Goal: Check status: Check status

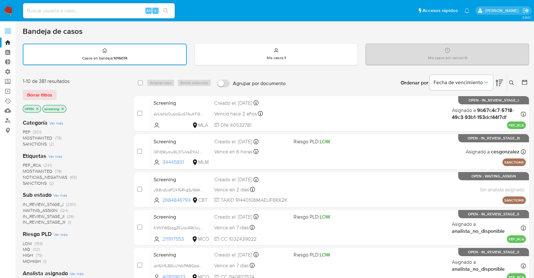
click at [24, 164] on span "PEP_RCA" at bounding box center [32, 165] width 18 height 6
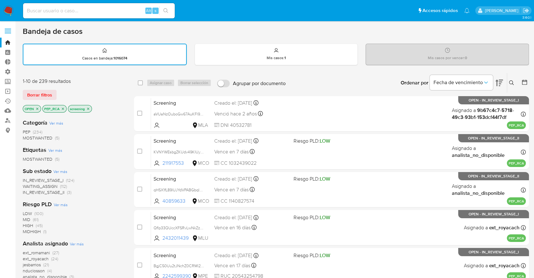
click at [63, 91] on div "Borrar filtros" at bounding box center [73, 95] width 101 height 10
click at [63, 108] on icon "close-filter" at bounding box center [63, 109] width 4 height 4
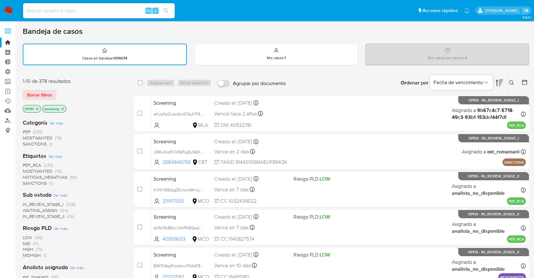
click at [28, 168] on span "MOSTWANTED" at bounding box center [38, 171] width 30 height 6
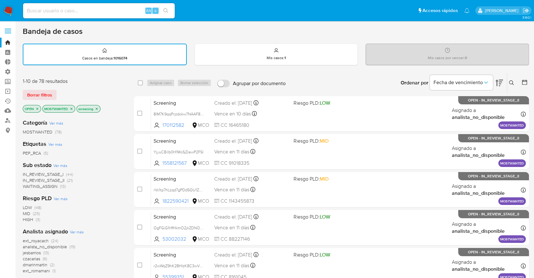
click at [70, 108] on icon "close-filter" at bounding box center [72, 109] width 4 height 4
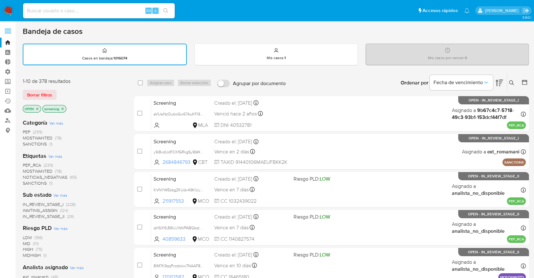
click at [25, 162] on span "PEP_RCA" at bounding box center [32, 165] width 18 height 6
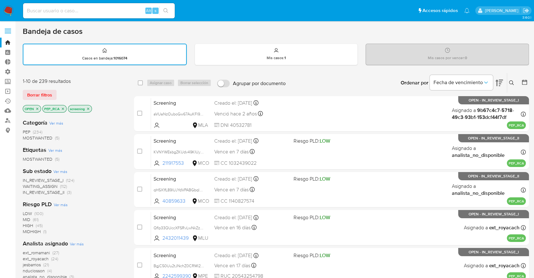
click at [62, 109] on icon "close-filter" at bounding box center [63, 109] width 4 height 4
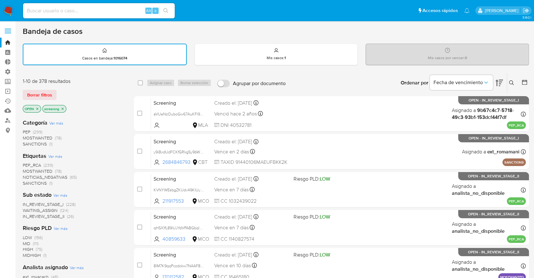
click at [61, 93] on div "Borrar filtros" at bounding box center [73, 95] width 101 height 10
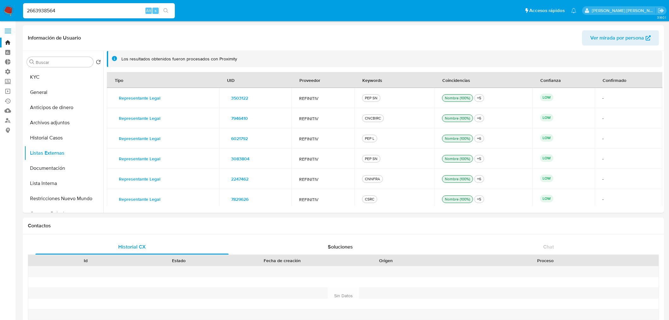
select select "10"
click at [123, 9] on input "2663938564" at bounding box center [99, 11] width 152 height 8
click at [68, 79] on button "KYC" at bounding box center [61, 77] width 74 height 15
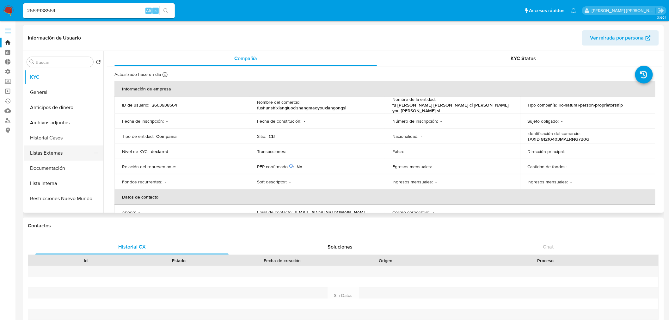
click at [70, 156] on button "Listas Externas" at bounding box center [61, 152] width 74 height 15
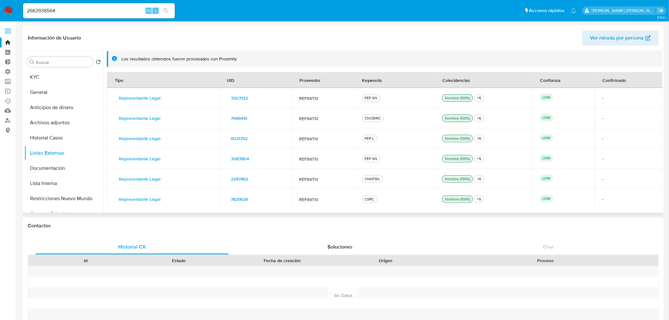
click at [363, 118] on div "CNCBIRC" at bounding box center [372, 118] width 19 height 6
click at [231, 115] on span "7946410" at bounding box center [239, 118] width 17 height 9
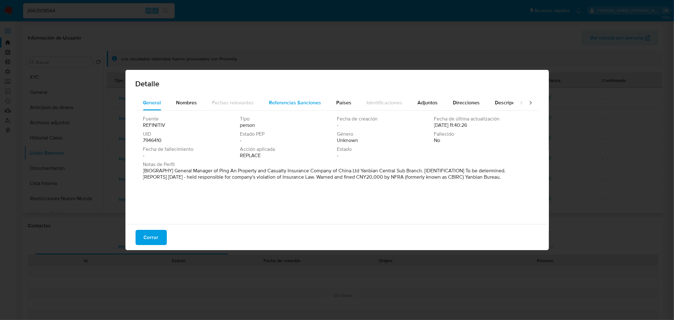
click at [270, 100] on span "Referencias Sanciones" at bounding box center [295, 102] width 52 height 7
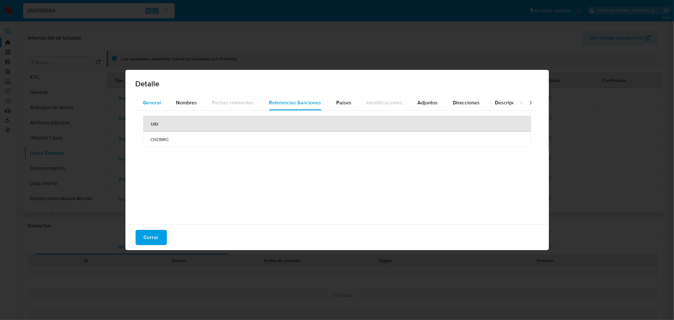
click at [162, 103] on button "General" at bounding box center [152, 102] width 33 height 15
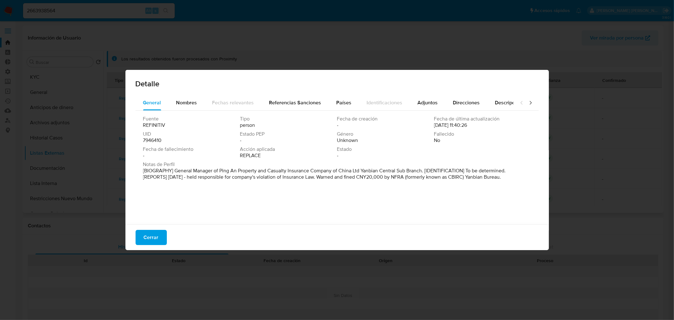
click at [179, 215] on div "Fuente REFINITIV Tipo person Fecha de creación - Fecha de última actualización …" at bounding box center [337, 166] width 403 height 111
click at [159, 233] on button "Cerrar" at bounding box center [151, 237] width 31 height 15
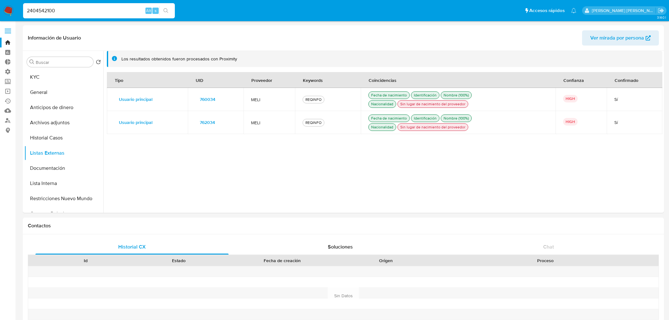
select select "10"
click at [104, 13] on input "2404542100" at bounding box center [99, 11] width 152 height 8
paste input "566009319"
type input "566009319"
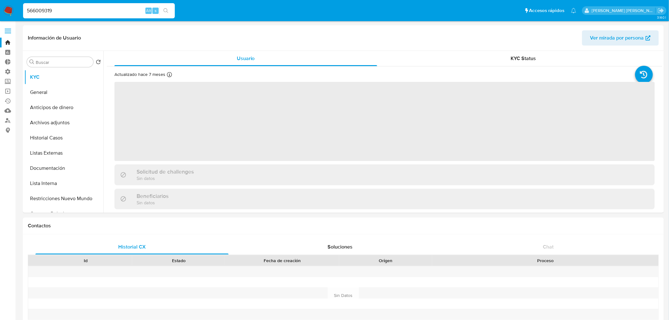
select select "10"
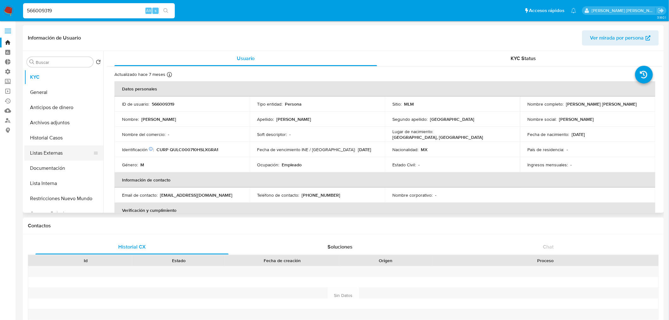
click at [67, 148] on button "Listas Externas" at bounding box center [61, 152] width 74 height 15
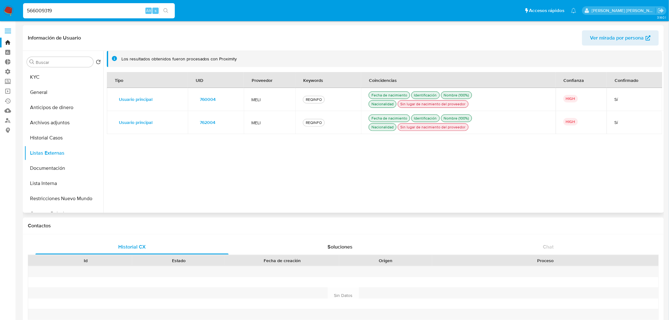
click at [200, 100] on span "760004" at bounding box center [208, 99] width 16 height 9
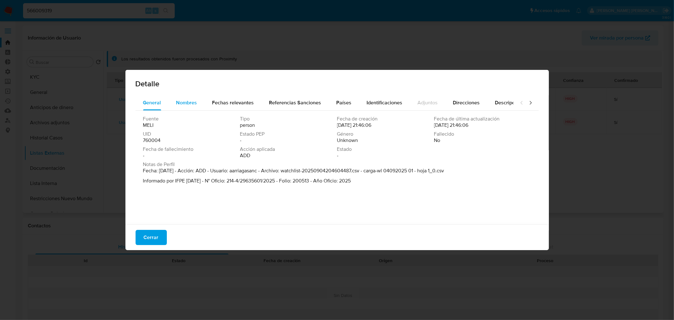
click at [180, 96] on div "Nombres" at bounding box center [186, 102] width 21 height 15
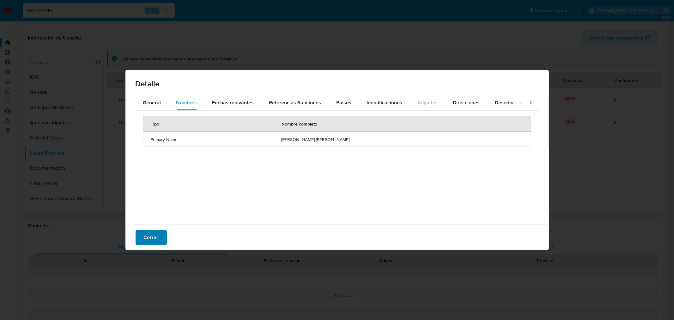
click at [160, 231] on button "Cerrar" at bounding box center [151, 237] width 31 height 15
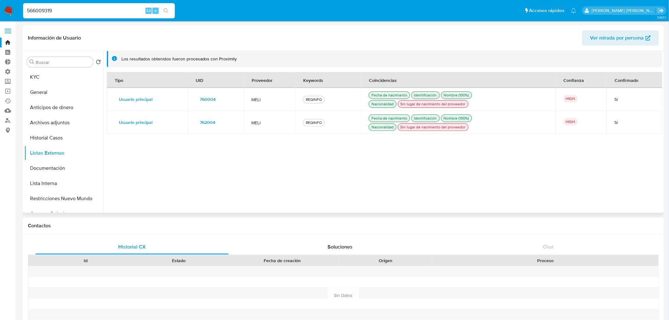
click at [200, 125] on span "762004" at bounding box center [207, 122] width 15 height 9
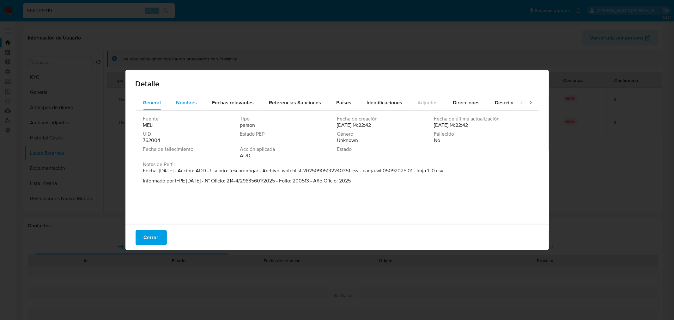
click at [176, 96] on div "Nombres" at bounding box center [186, 102] width 21 height 15
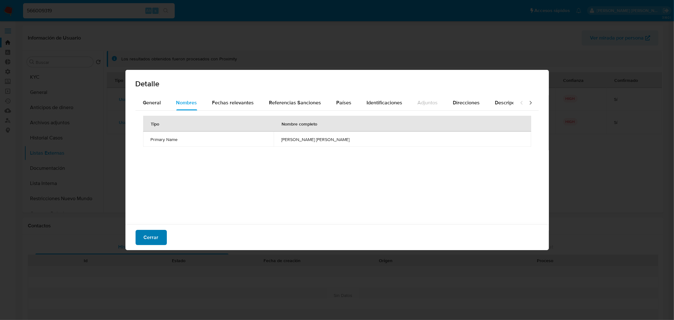
click at [165, 237] on button "Cerrar" at bounding box center [151, 237] width 31 height 15
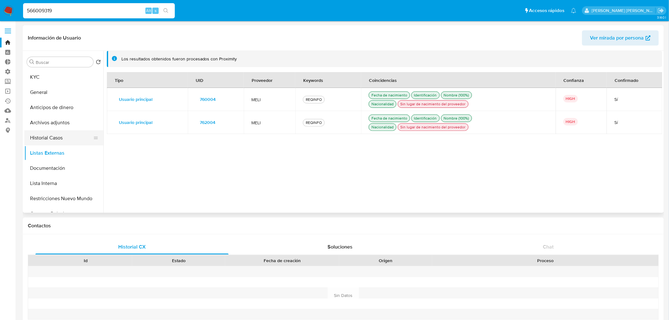
click at [70, 140] on button "Historial Casos" at bounding box center [61, 137] width 74 height 15
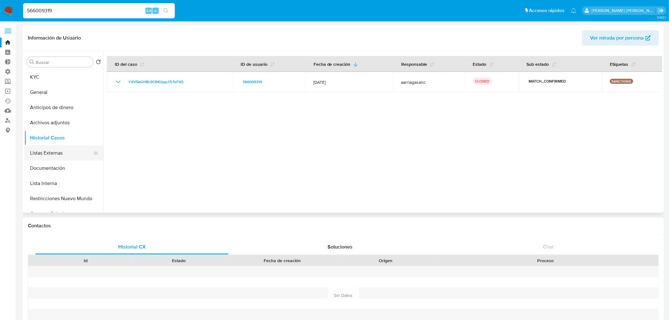
click at [74, 150] on button "Listas Externas" at bounding box center [61, 152] width 74 height 15
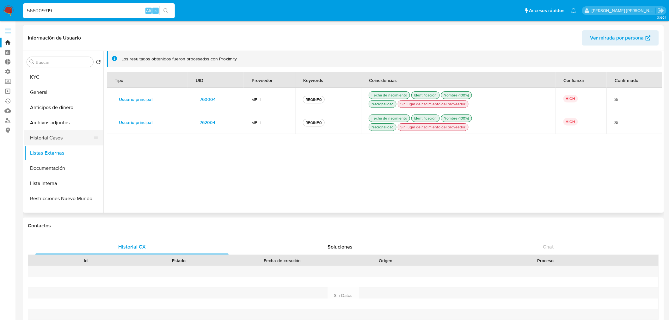
click at [74, 140] on button "Historial Casos" at bounding box center [61, 137] width 74 height 15
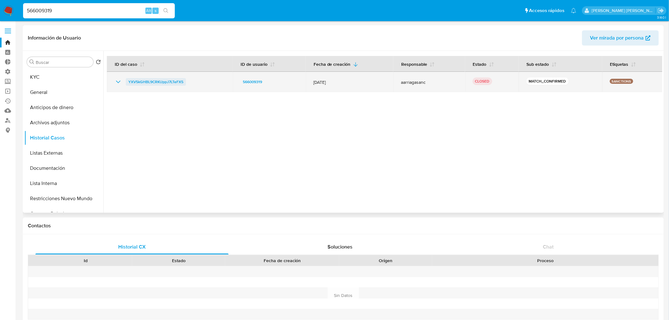
click at [131, 81] on span "YXV5kGHBL9CRKUppJ7LTeFX5" at bounding box center [155, 82] width 55 height 8
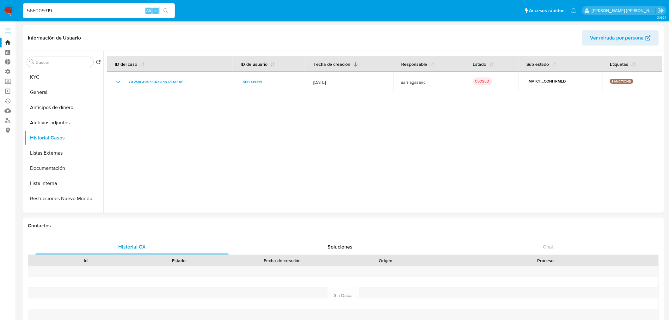
click at [122, 11] on input "566009319" at bounding box center [99, 11] width 152 height 8
paste input "1868217022"
type input "1868217022"
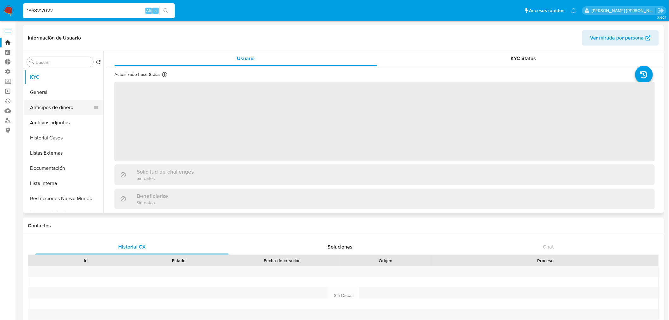
select select "10"
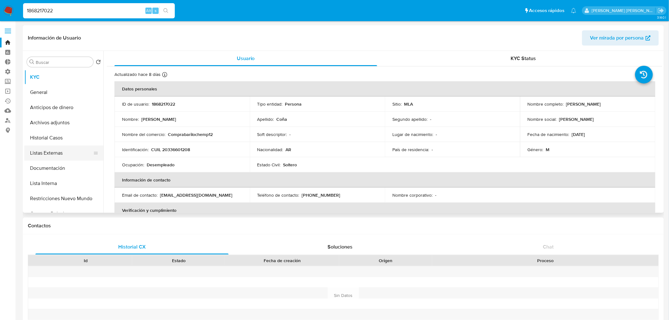
click at [83, 154] on button "Listas Externas" at bounding box center [61, 152] width 74 height 15
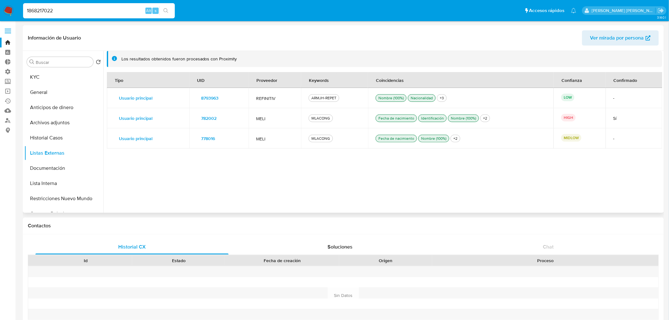
click at [113, 40] on header "Información de Usuario Ver mirada por persona" at bounding box center [343, 37] width 631 height 15
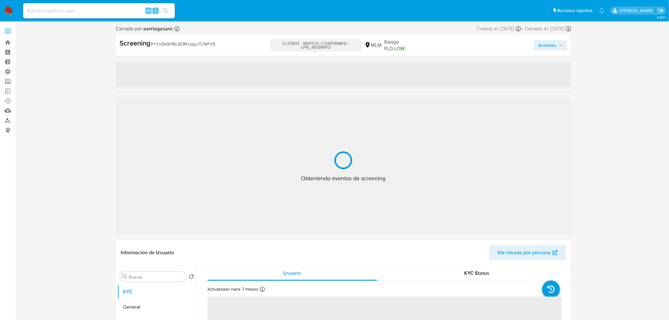
select select "10"
